Goal: Task Accomplishment & Management: Complete application form

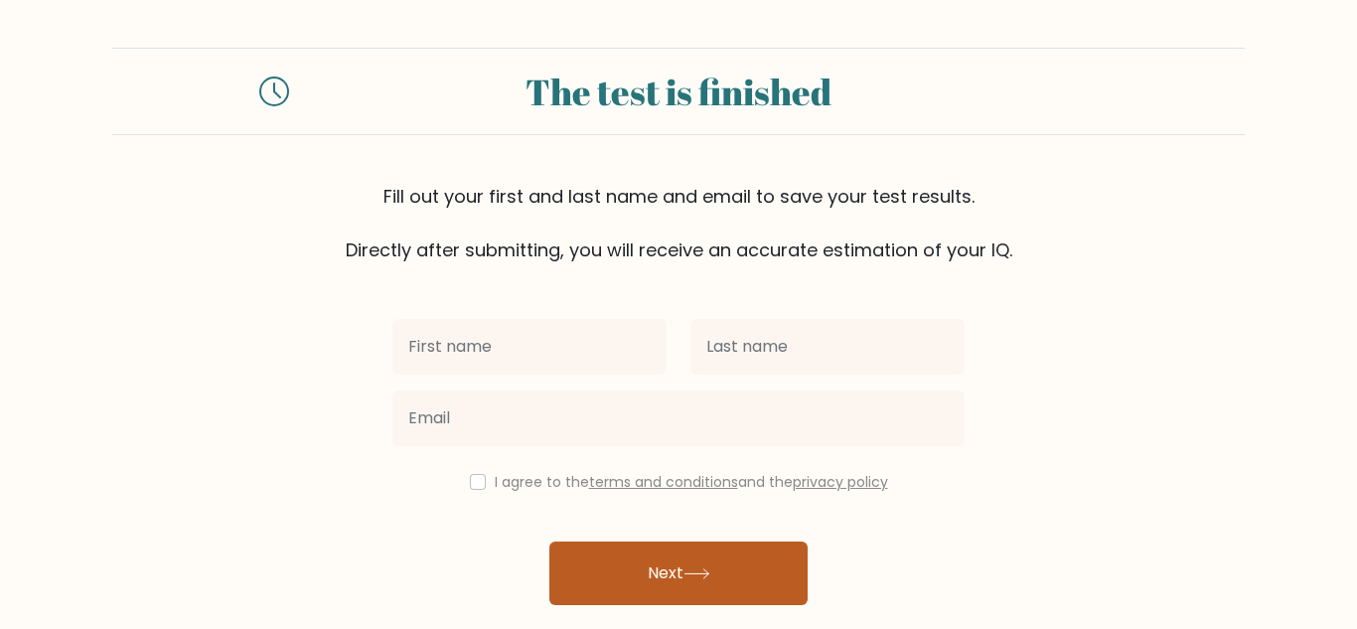
click at [596, 598] on button "Next" at bounding box center [678, 573] width 258 height 64
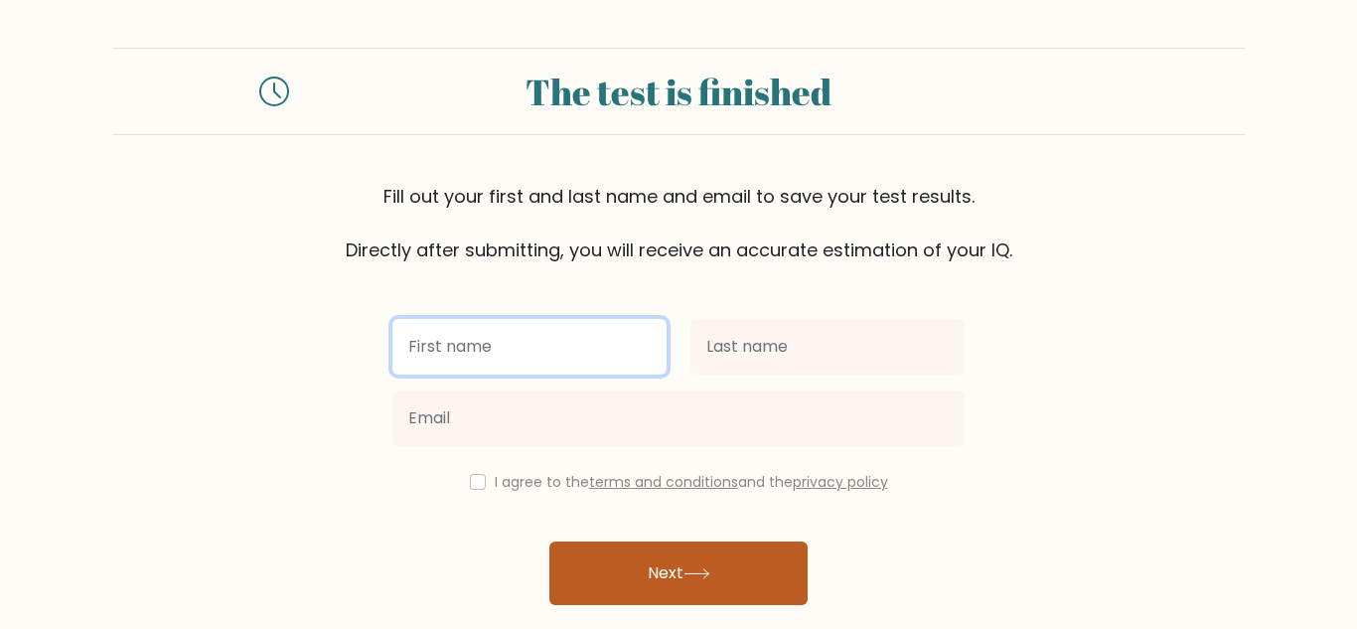
type input "[PERSON_NAME]"
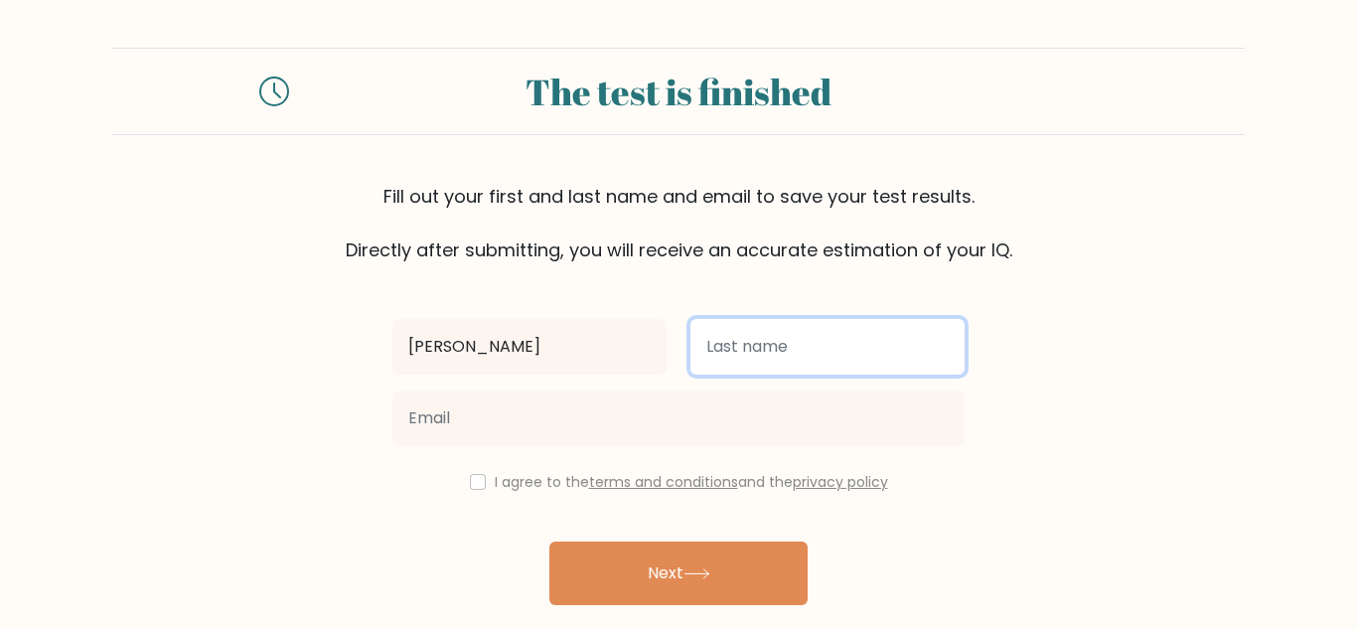
click at [800, 358] on input "text" at bounding box center [827, 347] width 274 height 56
type input "[PERSON_NAME]"
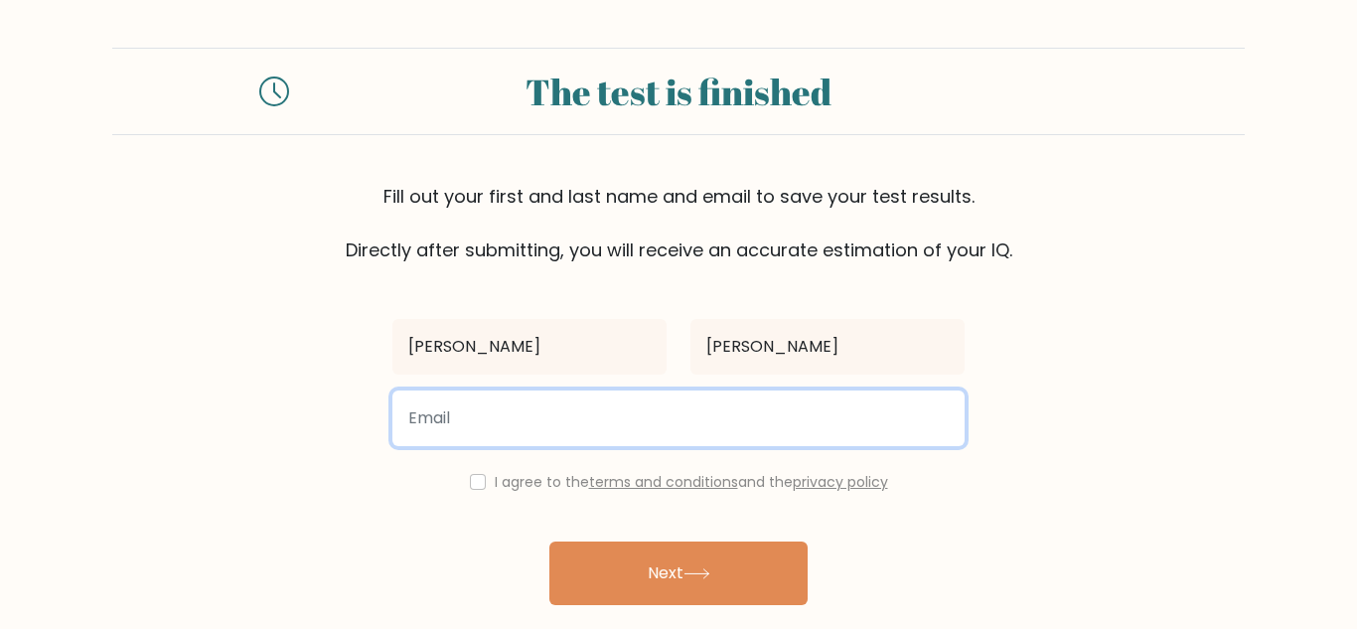
click at [715, 416] on input "email" at bounding box center [678, 418] width 572 height 56
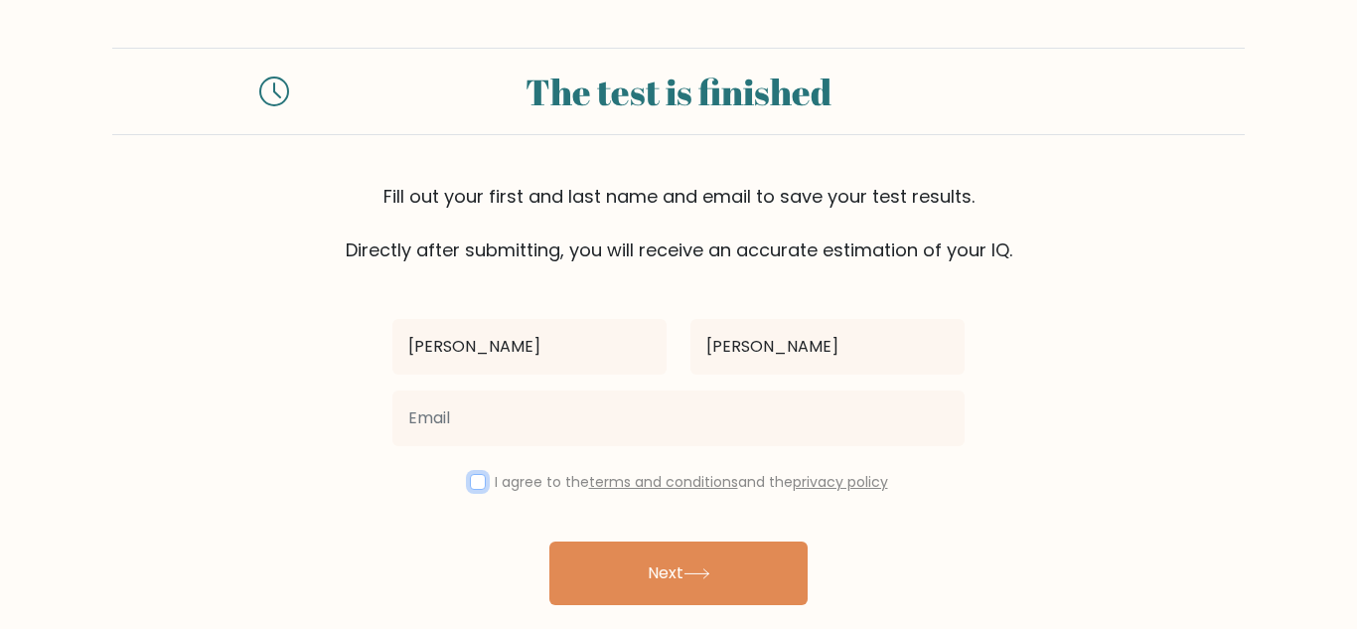
click at [470, 485] on input "checkbox" at bounding box center [478, 482] width 16 height 16
checkbox input "true"
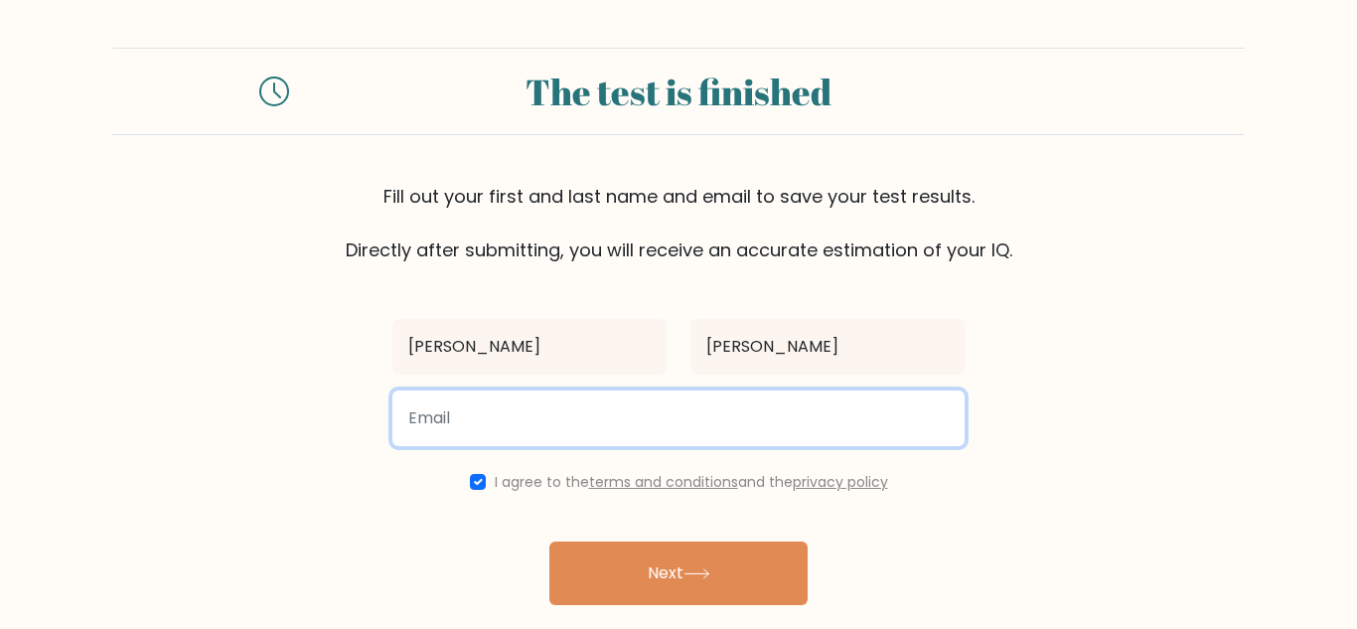
click at [607, 409] on input "email" at bounding box center [678, 418] width 572 height 56
type input "[EMAIL_ADDRESS][DOMAIN_NAME]"
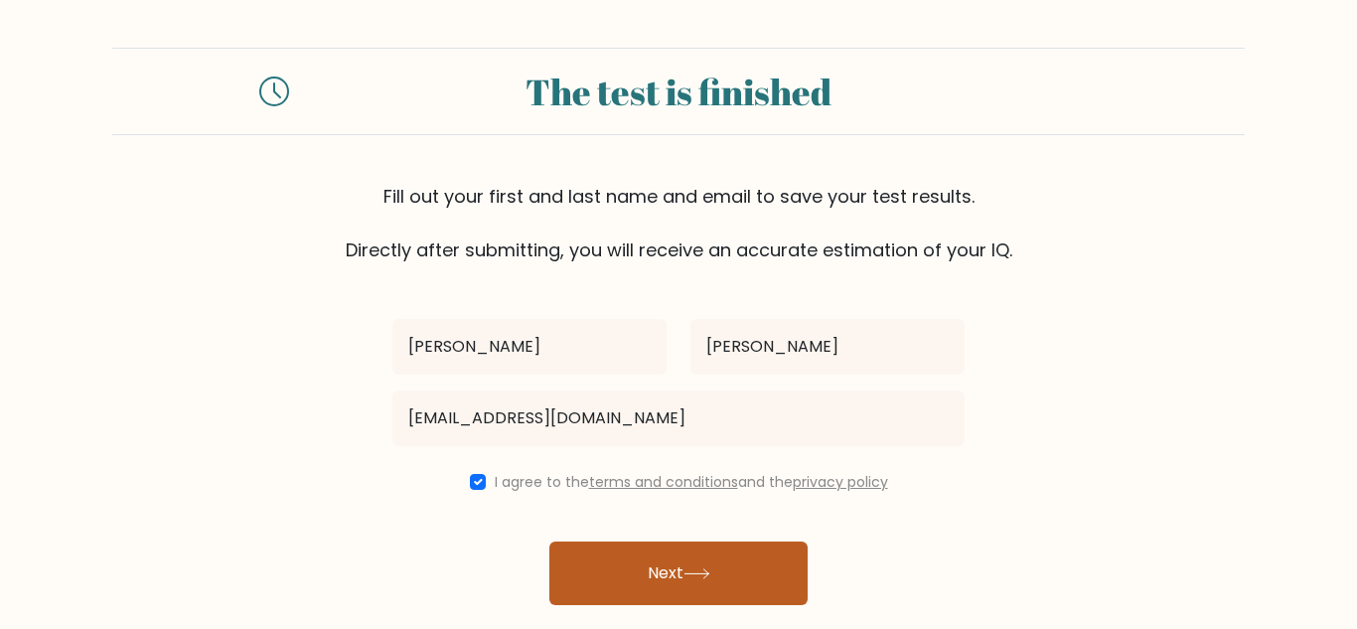
click at [691, 574] on icon at bounding box center [696, 573] width 24 height 9
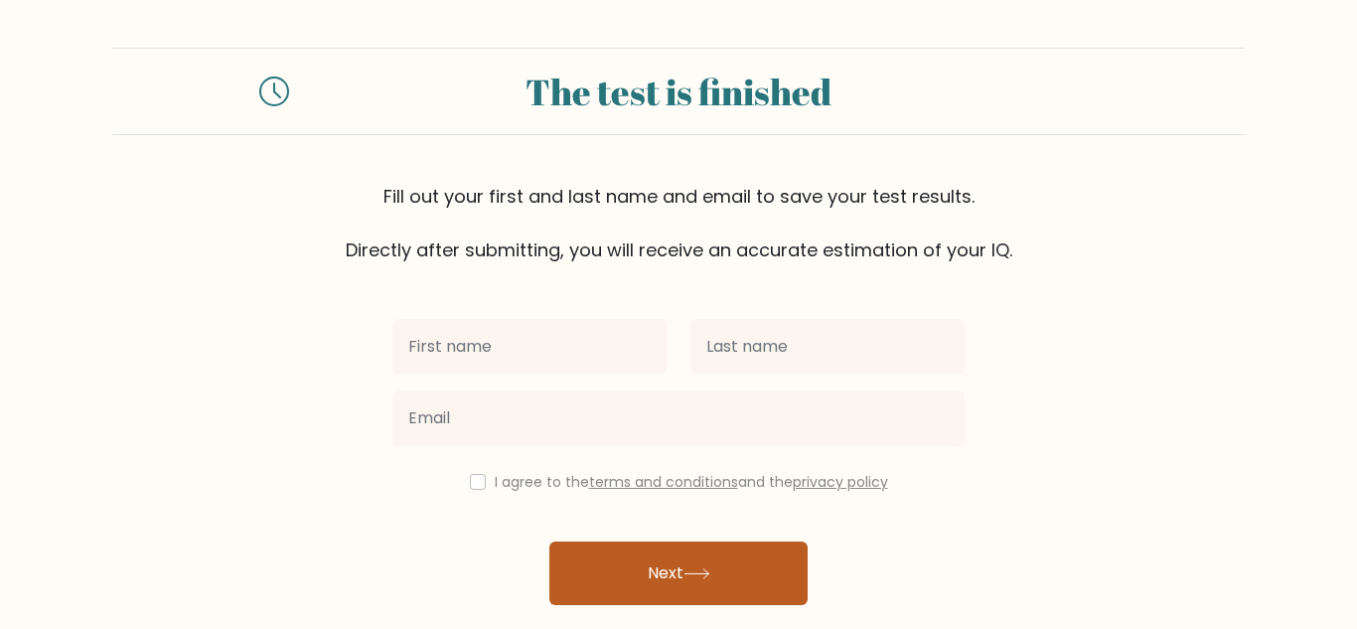
click at [736, 583] on button "Next" at bounding box center [678, 573] width 258 height 64
click at [734, 589] on button "Next" at bounding box center [678, 573] width 258 height 64
